Goal: Navigation & Orientation: Find specific page/section

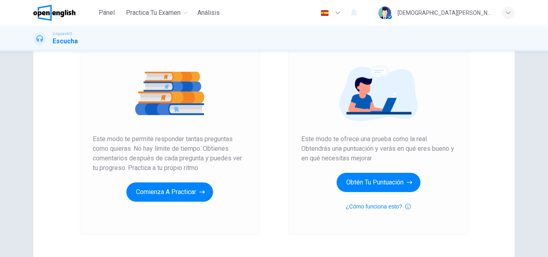
scroll to position [79, 0]
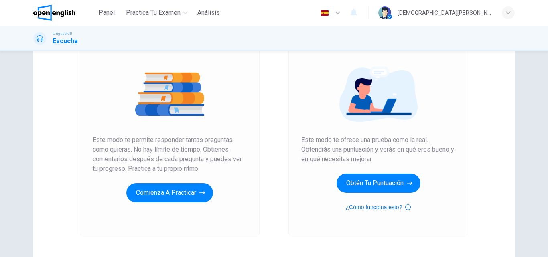
click at [374, 208] on button "¿Cómo funciona esto?" at bounding box center [378, 208] width 65 height 10
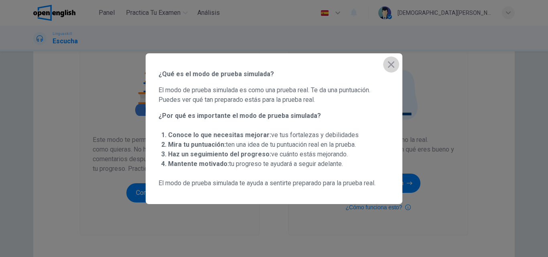
click at [391, 67] on icon "button" at bounding box center [391, 65] width 10 height 10
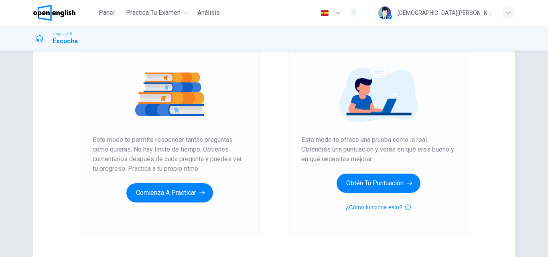
scroll to position [0, 0]
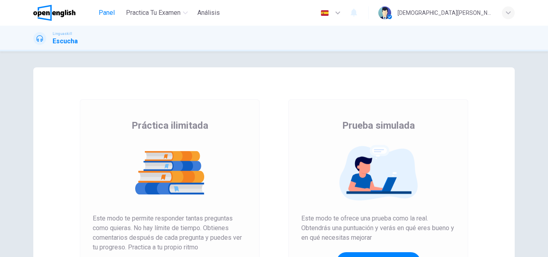
click at [111, 12] on span "Panel" at bounding box center [107, 13] width 16 height 10
click at [112, 14] on span "Panel" at bounding box center [107, 13] width 16 height 10
click at [76, 12] on link at bounding box center [63, 13] width 61 height 16
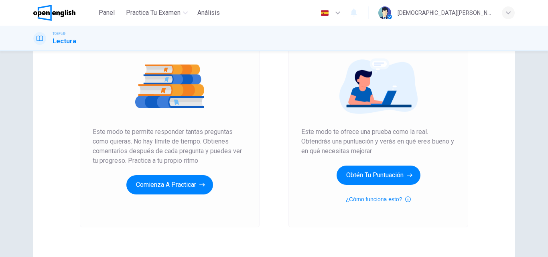
scroll to position [87, 0]
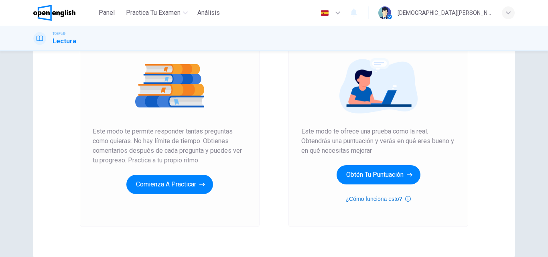
click at [361, 199] on button "¿Cómo funciona esto?" at bounding box center [378, 199] width 65 height 10
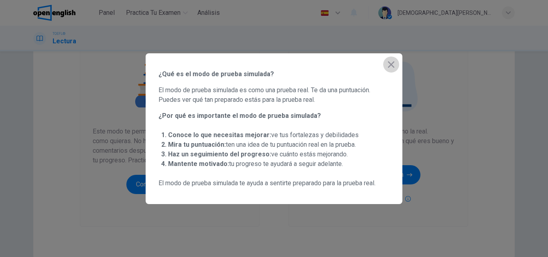
click at [392, 65] on icon "button" at bounding box center [391, 65] width 10 height 10
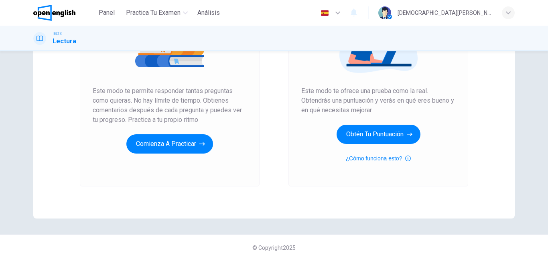
scroll to position [131, 0]
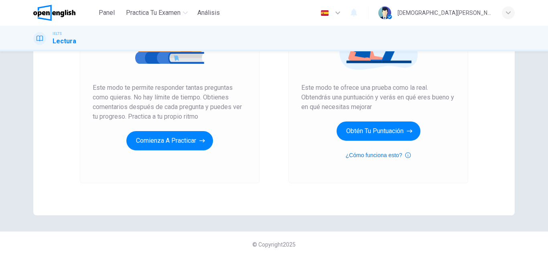
click at [365, 157] on button "¿Cómo funciona esto?" at bounding box center [378, 155] width 65 height 10
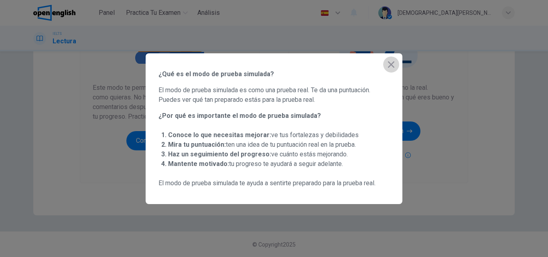
click at [390, 66] on icon "button" at bounding box center [391, 64] width 6 height 6
